Goal: Task Accomplishment & Management: Manage account settings

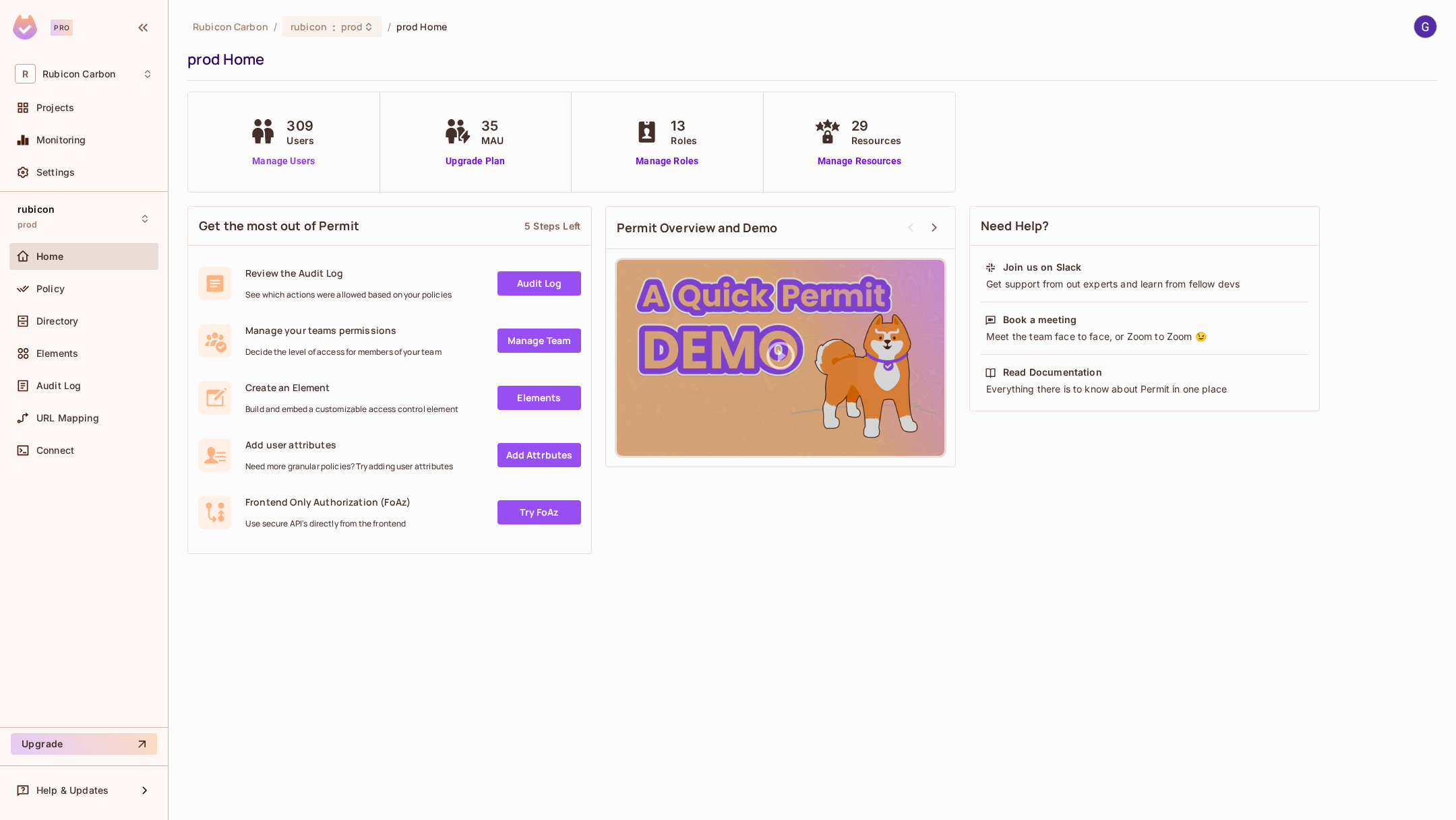
click at [300, 165] on link "Manage Users" at bounding box center [284, 162] width 75 height 14
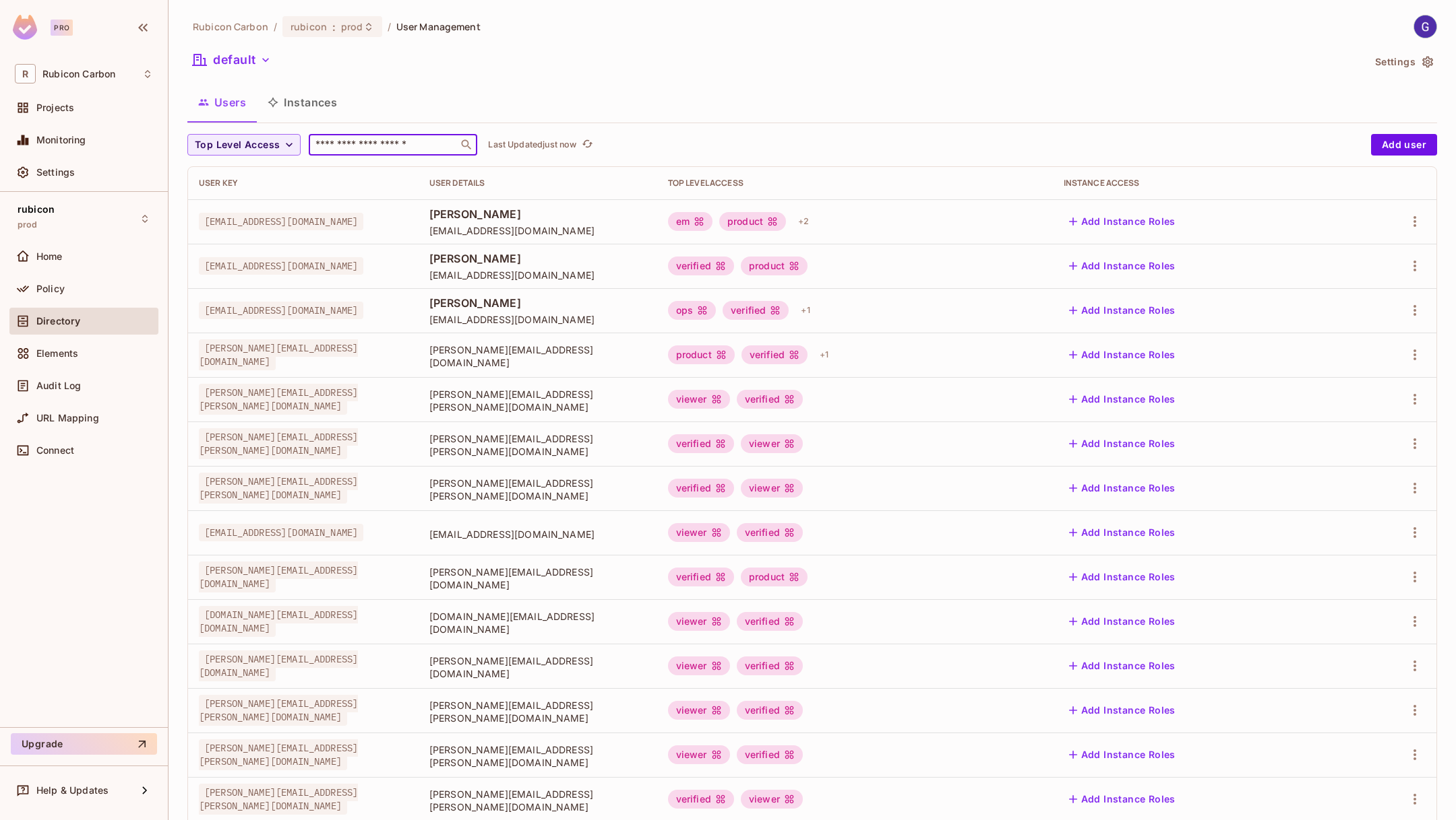
click at [370, 145] on input "text" at bounding box center [383, 145] width 142 height 13
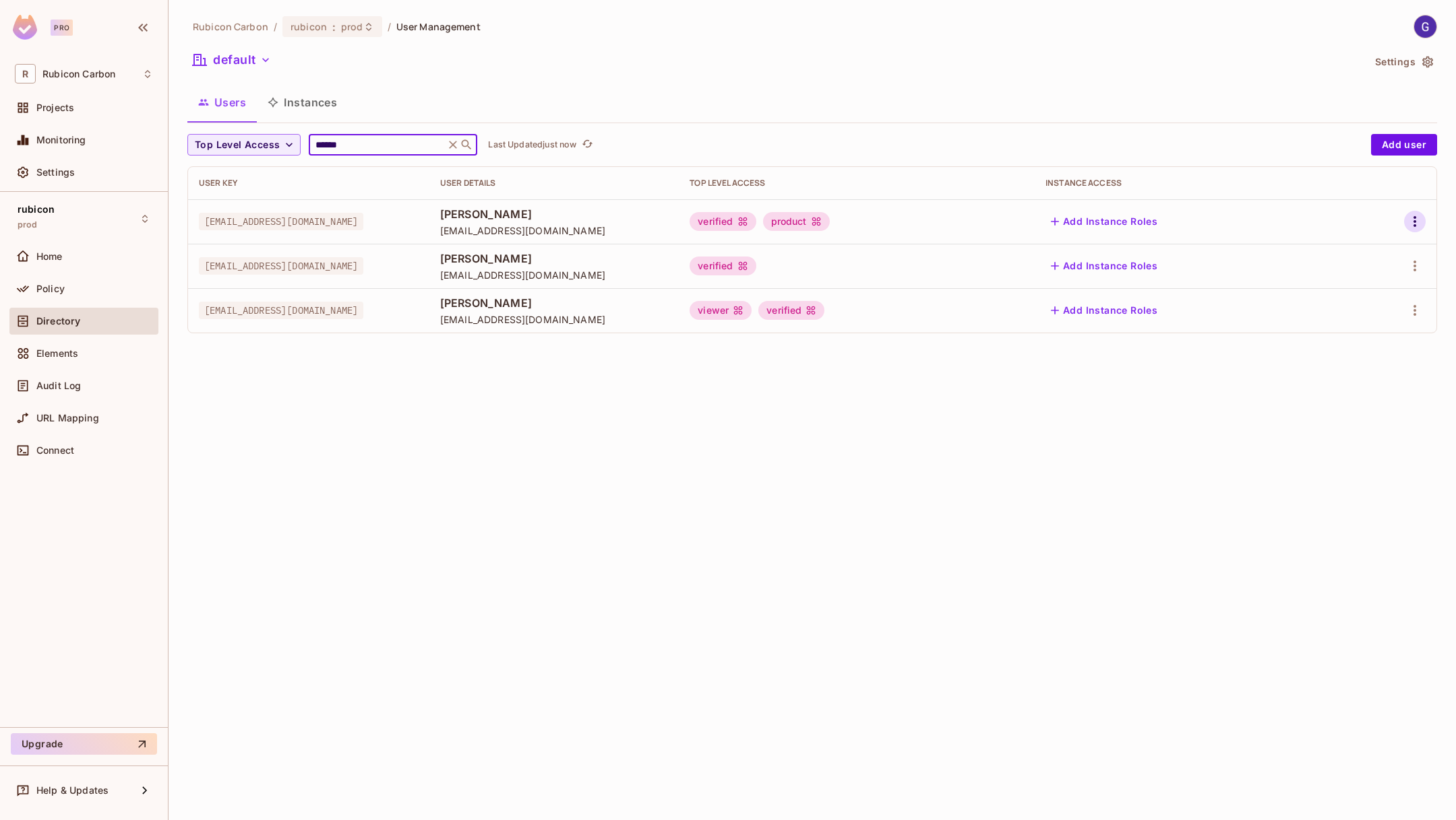
type input "******"
click at [1415, 223] on icon "button" at bounding box center [1415, 221] width 16 height 16
click at [1356, 261] on li "Edit" at bounding box center [1356, 252] width 120 height 29
click at [1413, 221] on icon "button" at bounding box center [1414, 221] width 3 height 11
click at [1335, 246] on div "Edit" at bounding box center [1344, 253] width 18 height 13
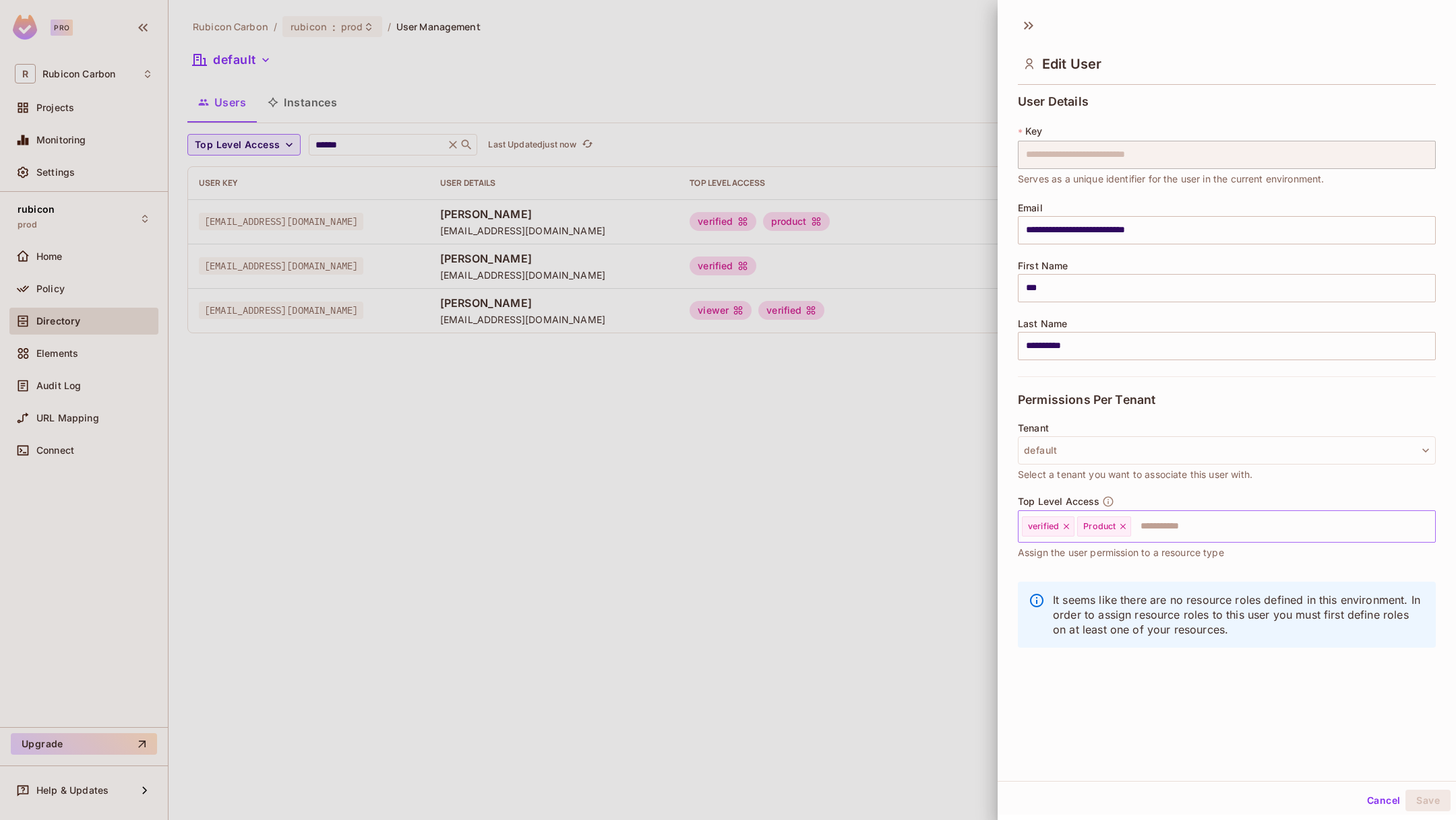
click at [1119, 526] on icon at bounding box center [1122, 526] width 10 height 10
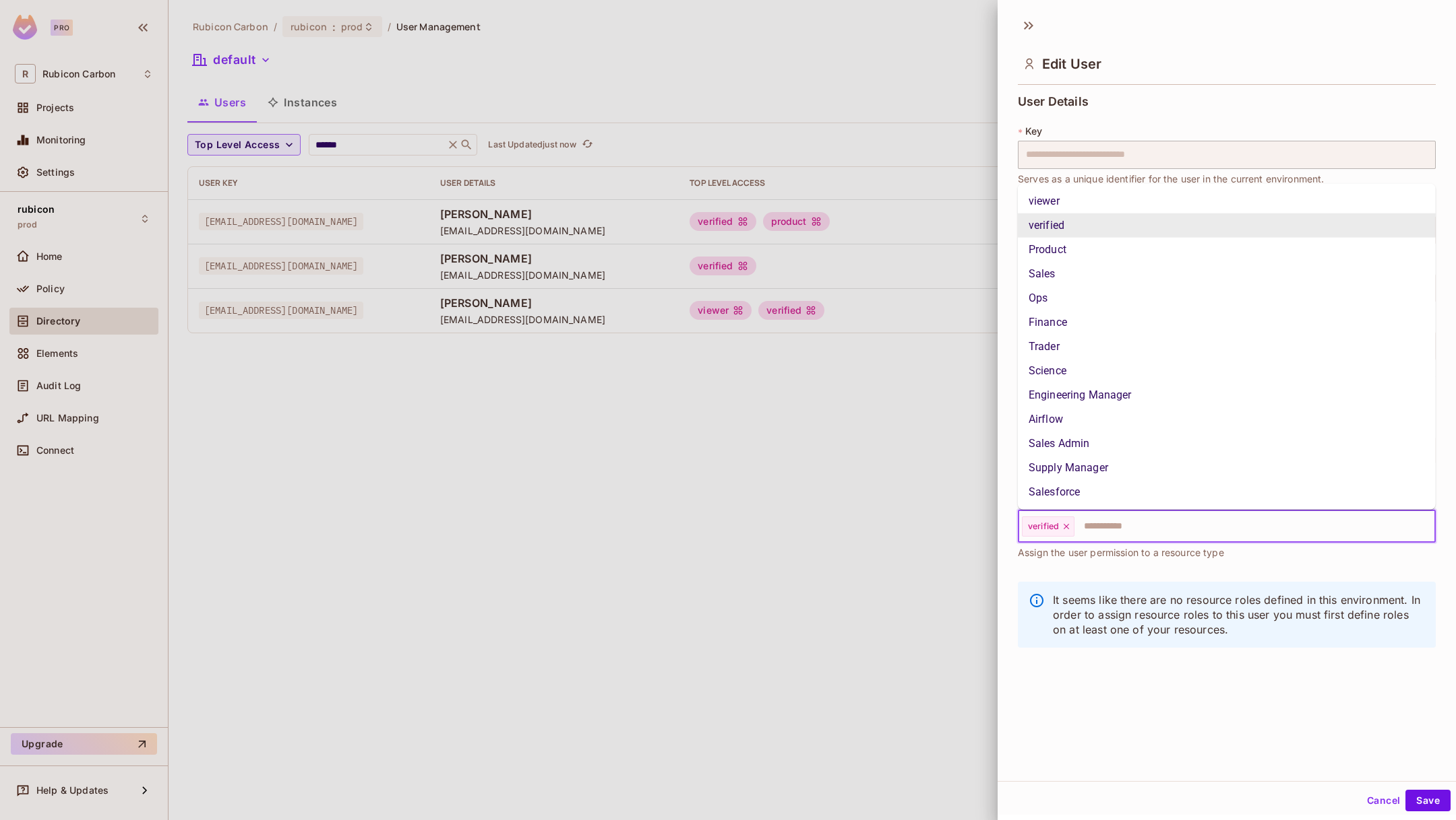
click at [1119, 526] on input "text" at bounding box center [1243, 526] width 334 height 27
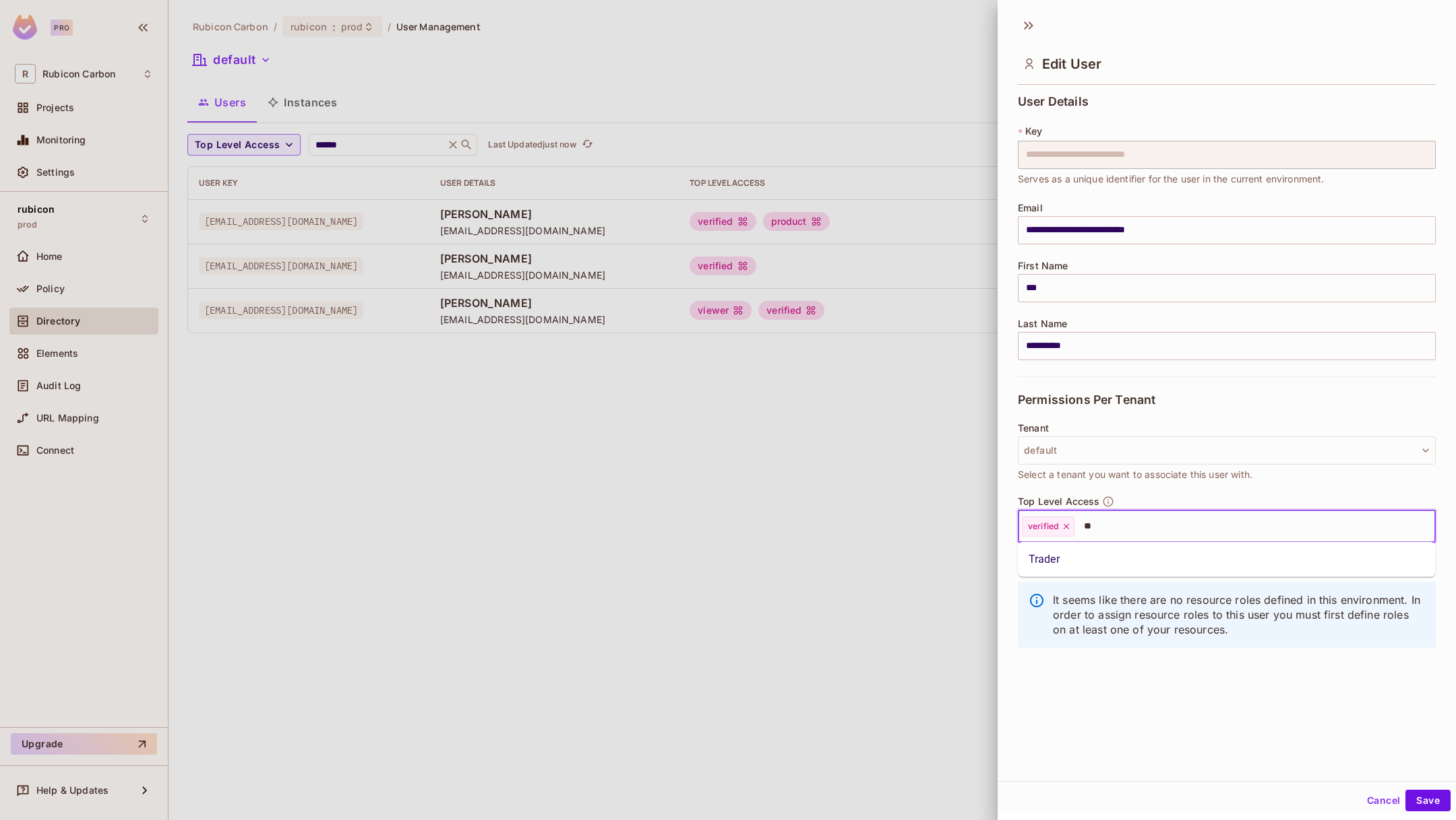
type input "***"
click at [1104, 556] on li "Trader" at bounding box center [1227, 559] width 418 height 24
click at [1413, 801] on button "Save" at bounding box center [1427, 801] width 46 height 21
